Goal: Task Accomplishment & Management: Manage account settings

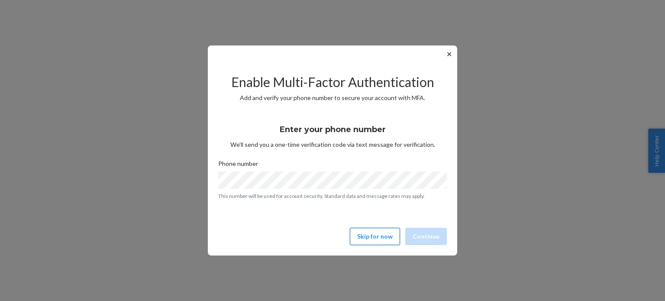
click at [369, 240] on button "Skip for now" at bounding box center [375, 236] width 50 height 17
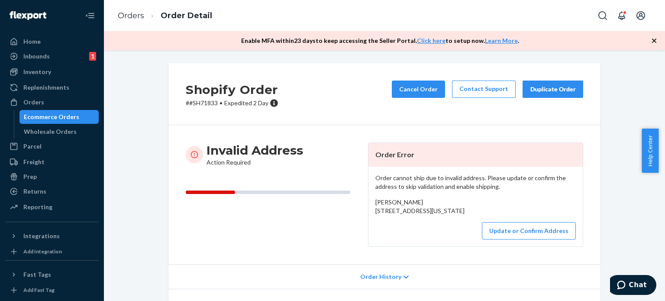
scroll to position [43, 0]
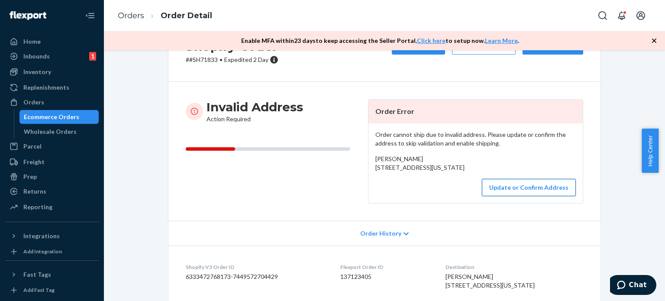
click at [524, 196] on button "Update or Confirm Address" at bounding box center [529, 187] width 94 height 17
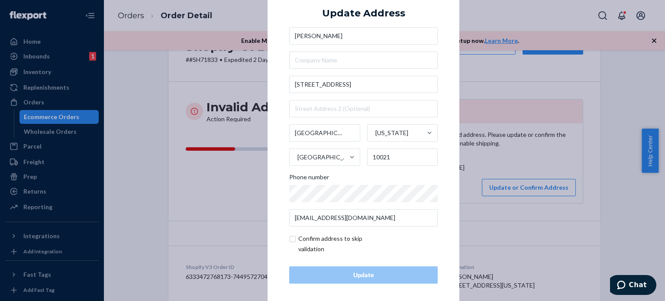
scroll to position [13, 0]
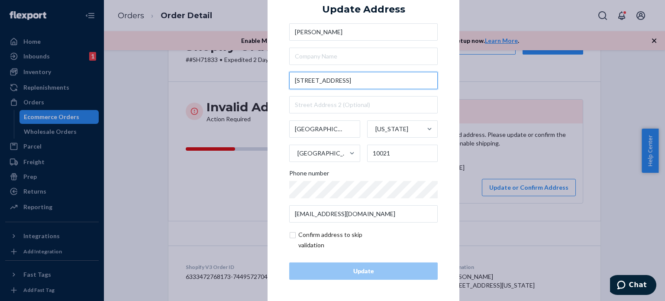
drag, startPoint x: 355, startPoint y: 81, endPoint x: 284, endPoint y: 80, distance: 71.0
click at [284, 80] on div "× Update Address [PERSON_NAME] [STREET_ADDRESS][US_STATE] Phone number [EMAIL_A…" at bounding box center [364, 137] width 192 height 327
paste input "prospect [GEOGRAPHIC_DATA][US_STATE], 20007 [GEOGRAPHIC_DATA]"
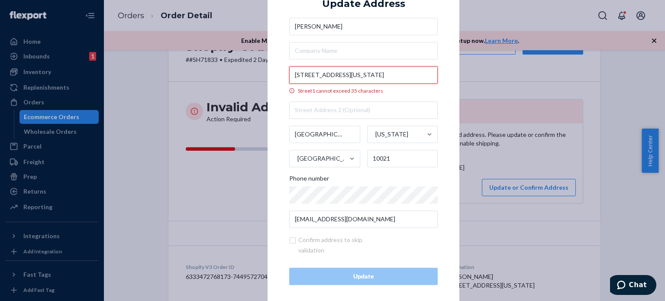
scroll to position [8, 0]
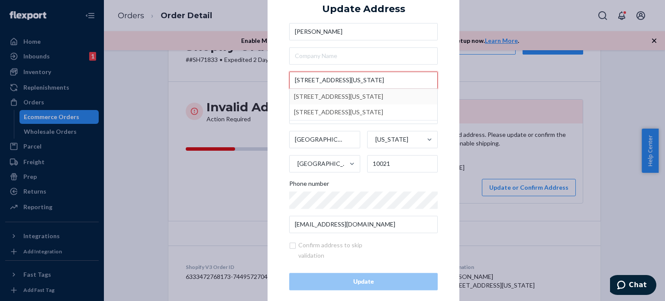
type input "[STREET_ADDRESS][US_STATE]"
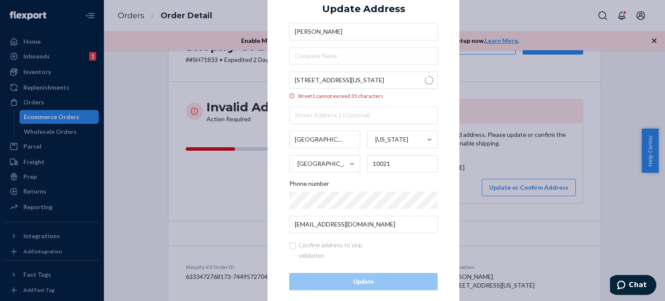
scroll to position [0, 0]
type input "[US_STATE]"
type input "20007"
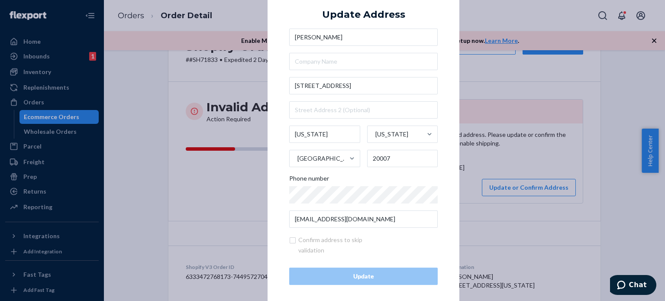
scroll to position [13, 0]
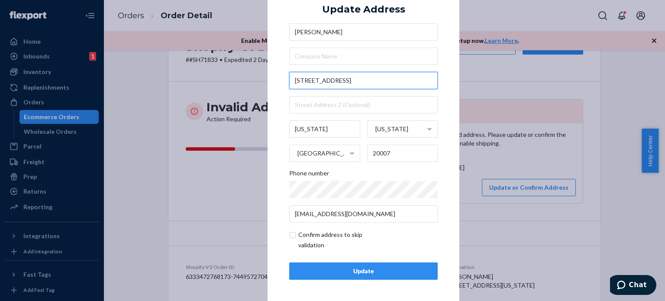
drag, startPoint x: 363, startPoint y: 79, endPoint x: 269, endPoint y: 79, distance: 94.4
click at [269, 79] on div "× Update Address [PERSON_NAME] [STREET_ADDRESS][US_STATE][US_STATE] Phone numbe…" at bounding box center [364, 137] width 192 height 327
paste input "[GEOGRAPHIC_DATA][US_STATE], 20007"
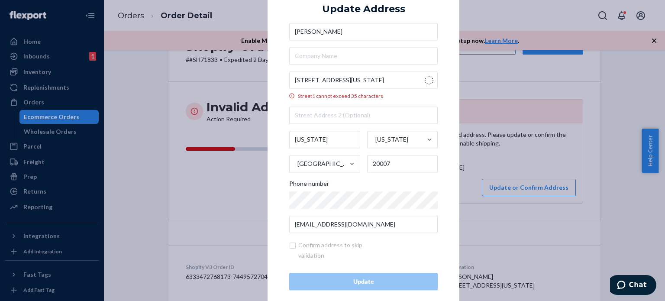
type input "[STREET_ADDRESS]"
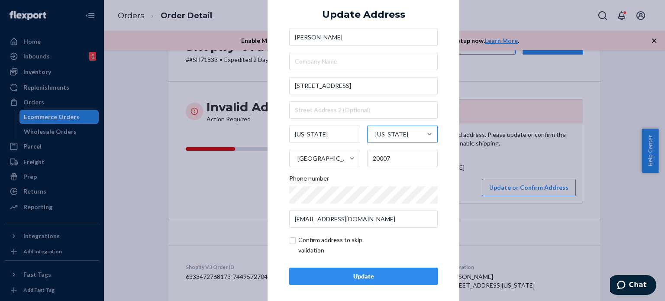
scroll to position [13, 0]
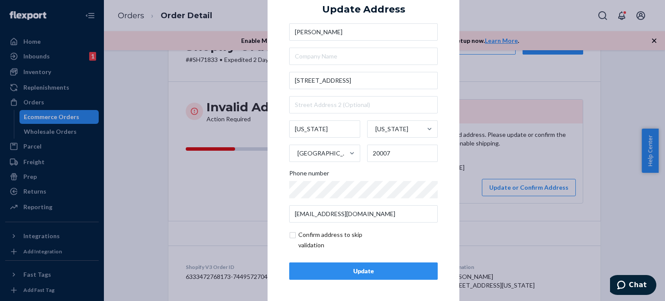
click at [289, 235] on input "checkbox" at bounding box center [339, 240] width 100 height 21
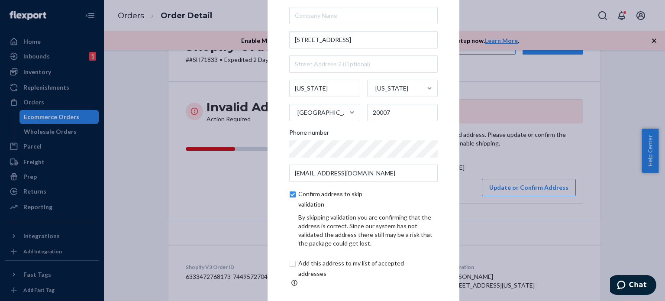
scroll to position [0, 0]
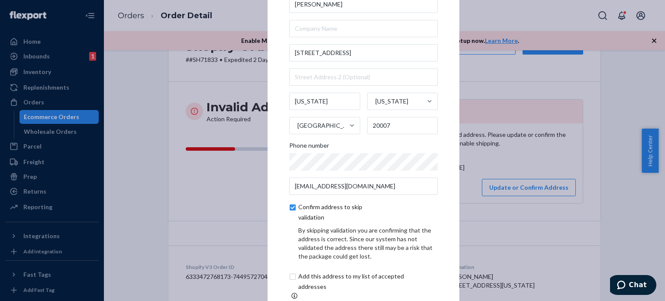
click at [291, 213] on input "checkbox" at bounding box center [339, 212] width 100 height 21
checkbox input "false"
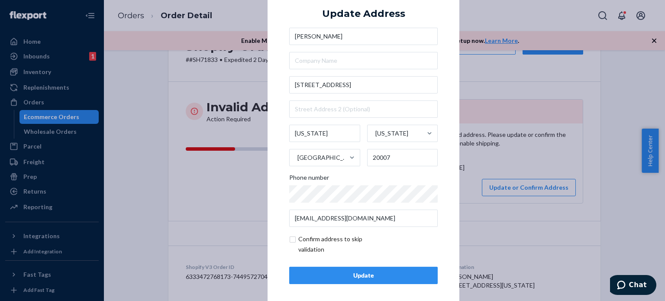
scroll to position [13, 0]
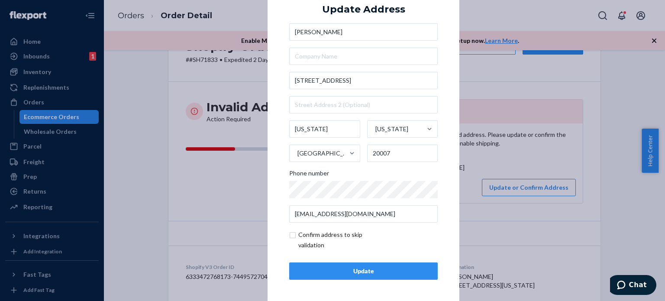
click at [379, 271] on div "Update" at bounding box center [364, 271] width 134 height 9
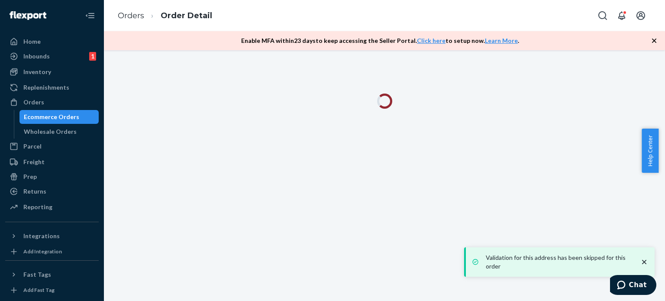
scroll to position [0, 0]
